Goal: Check status: Check status

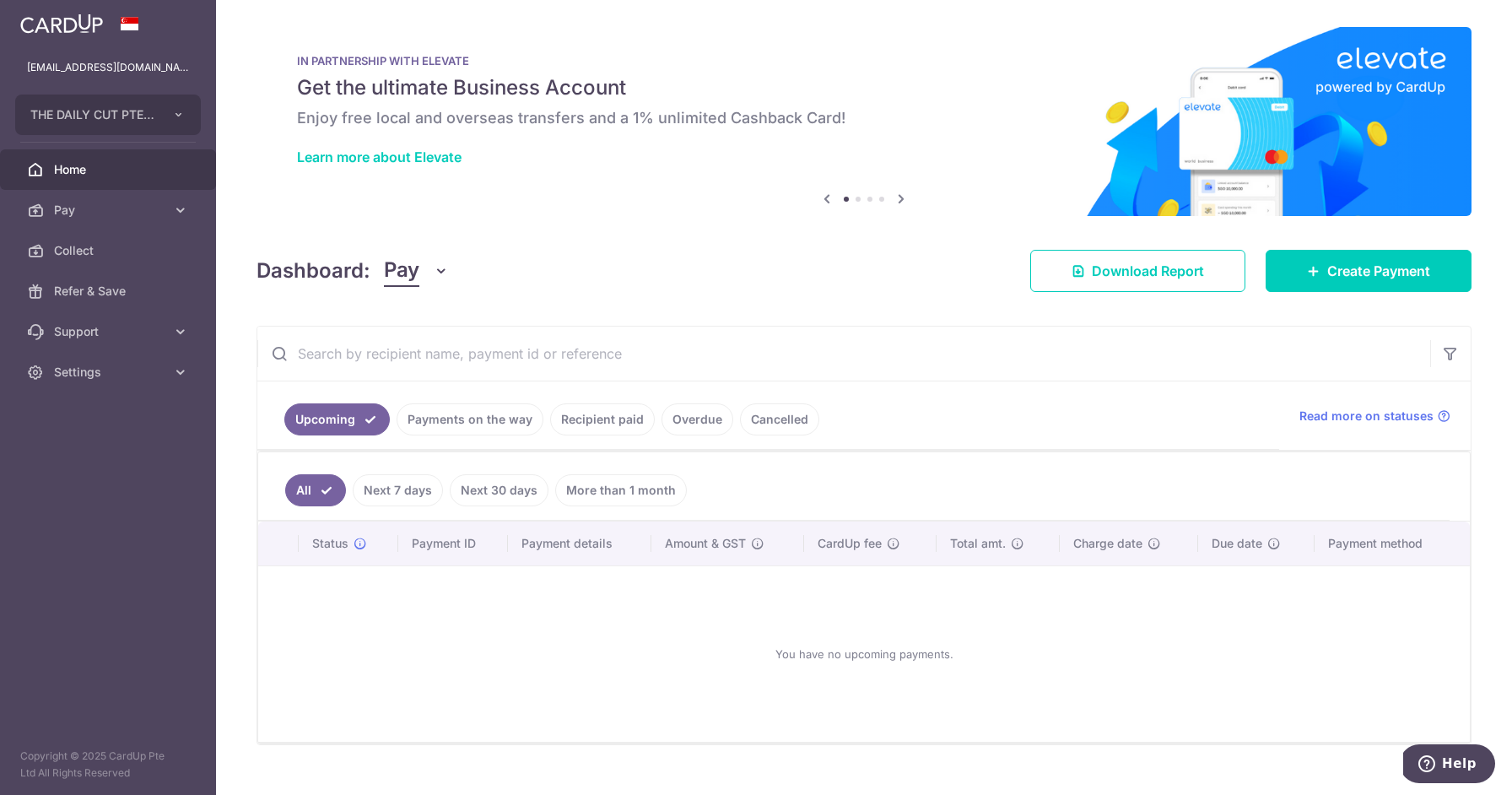
click at [600, 424] on link "Recipient paid" at bounding box center [602, 419] width 104 height 32
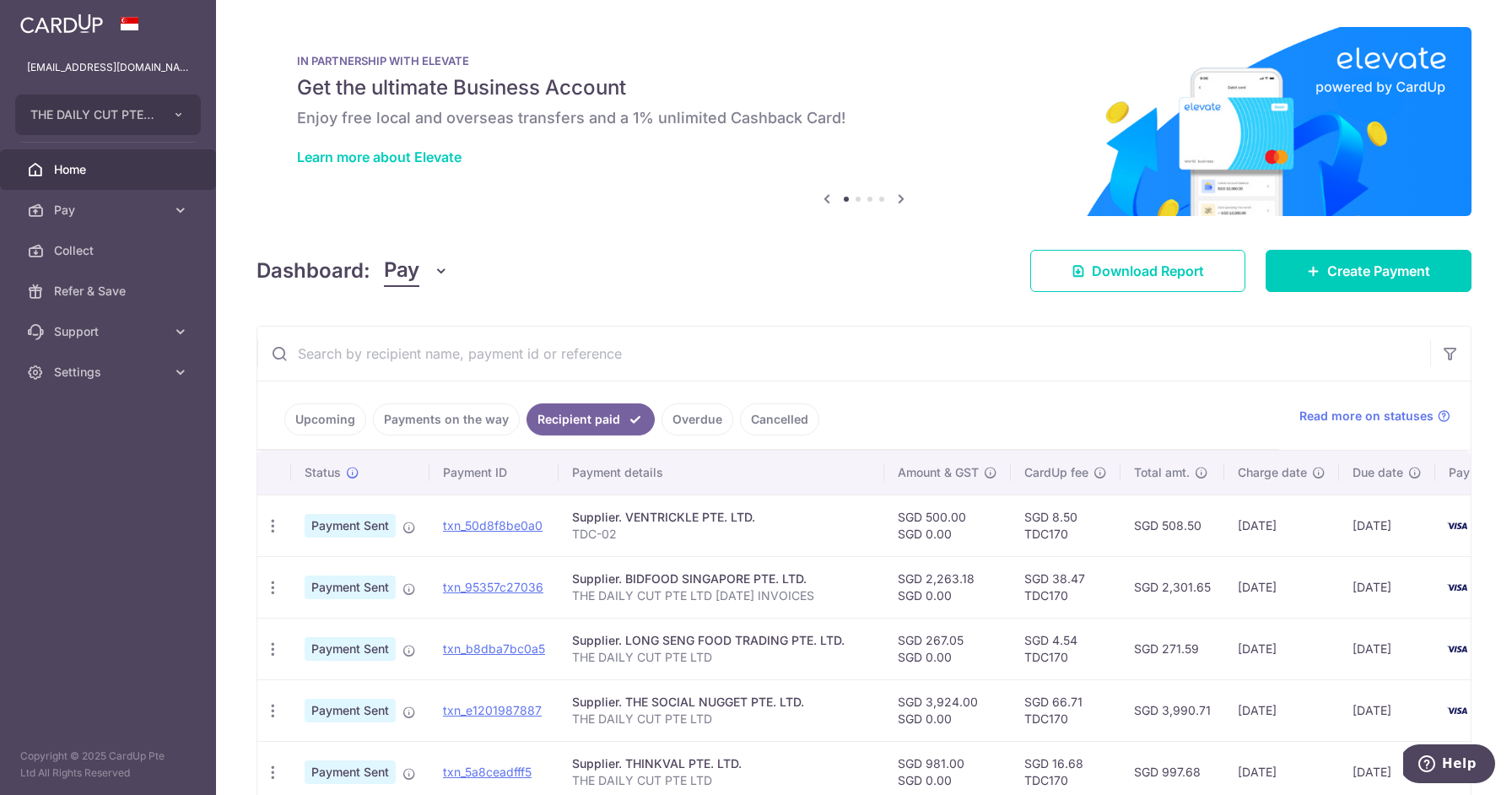
scroll to position [428, 0]
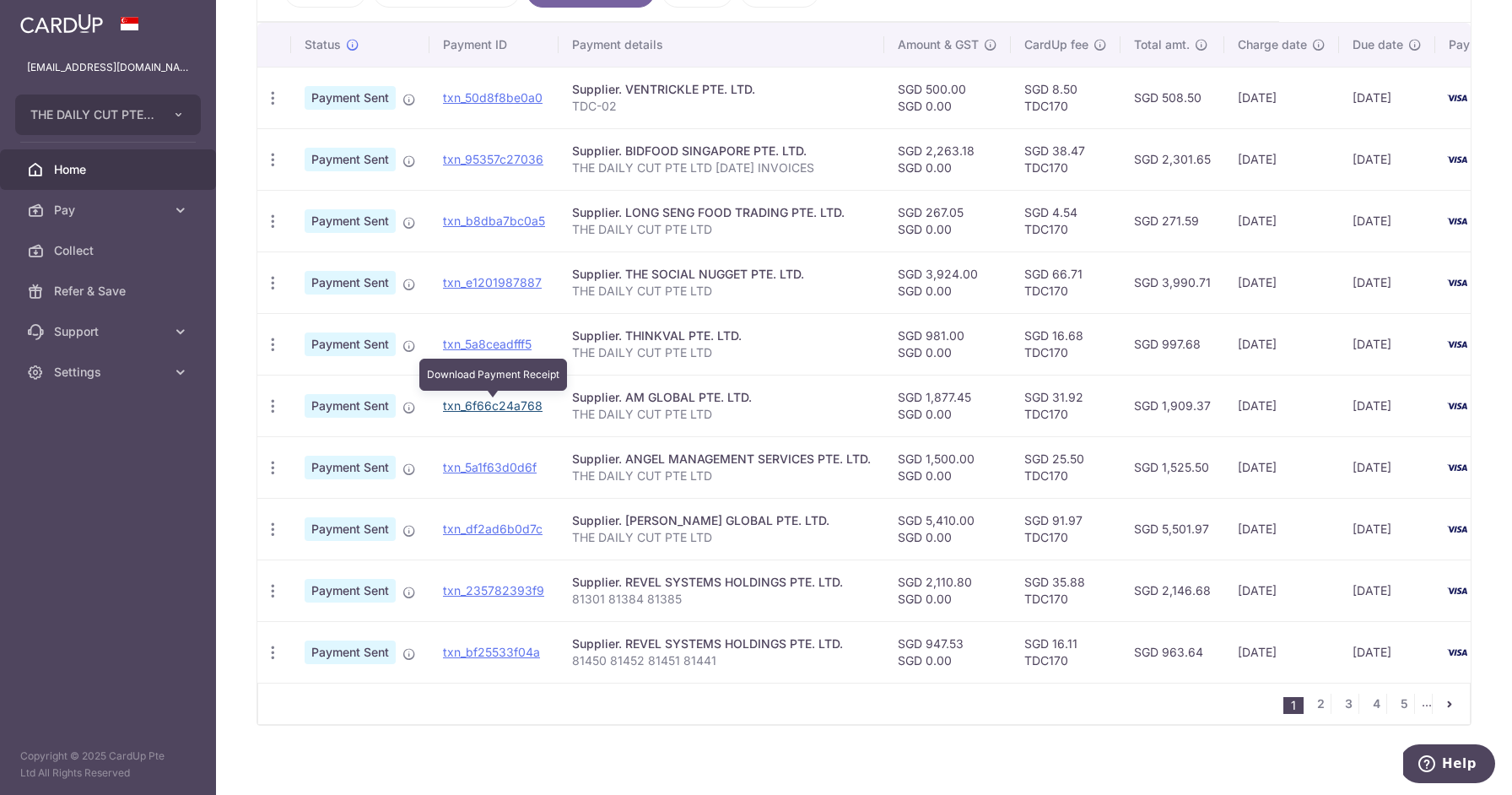
click at [473, 407] on link "txn_6f66c24a768" at bounding box center [493, 405] width 100 height 15
